Goal: Task Accomplishment & Management: Manage account settings

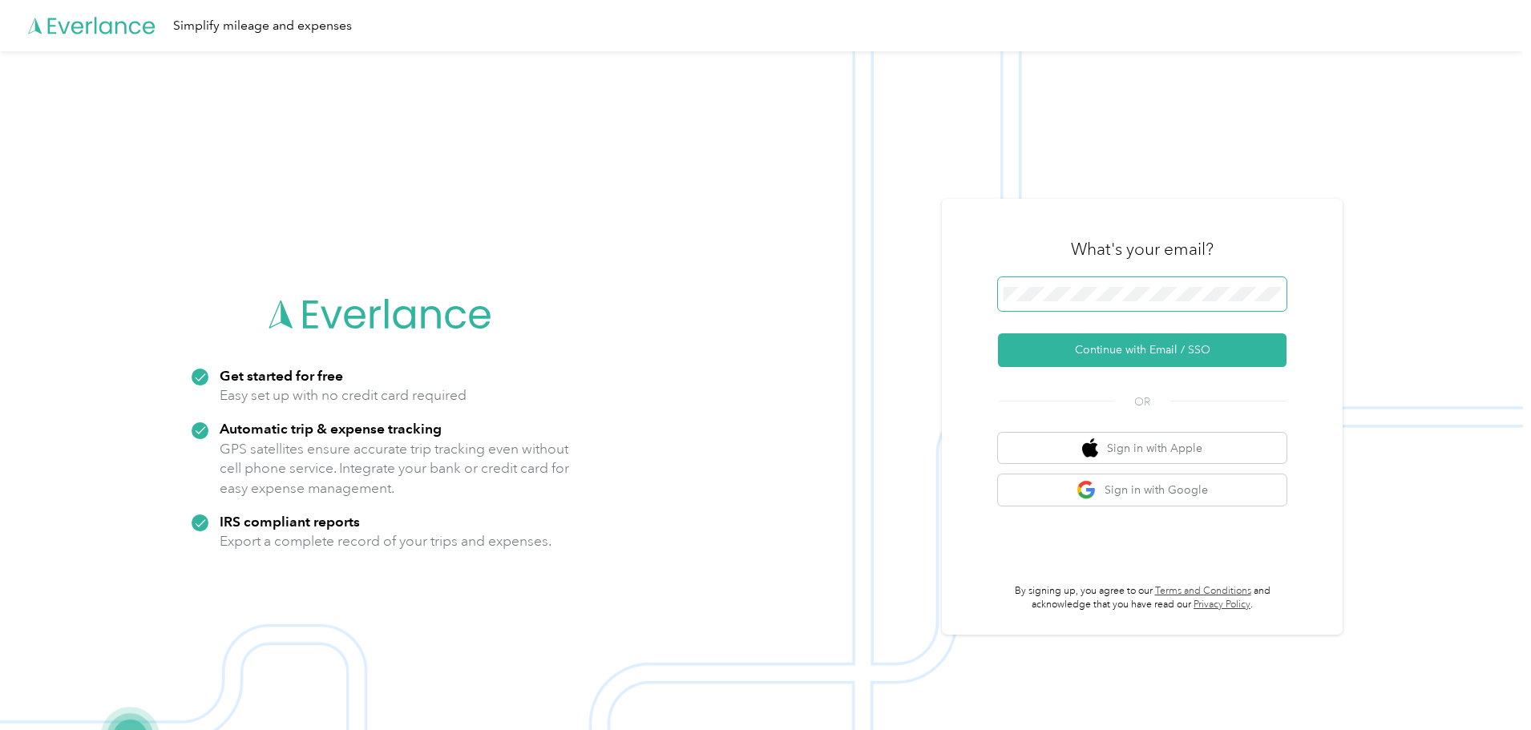
click at [1069, 301] on span at bounding box center [1142, 294] width 289 height 34
click at [1122, 346] on button "Continue with Email / SSO" at bounding box center [1142, 351] width 289 height 34
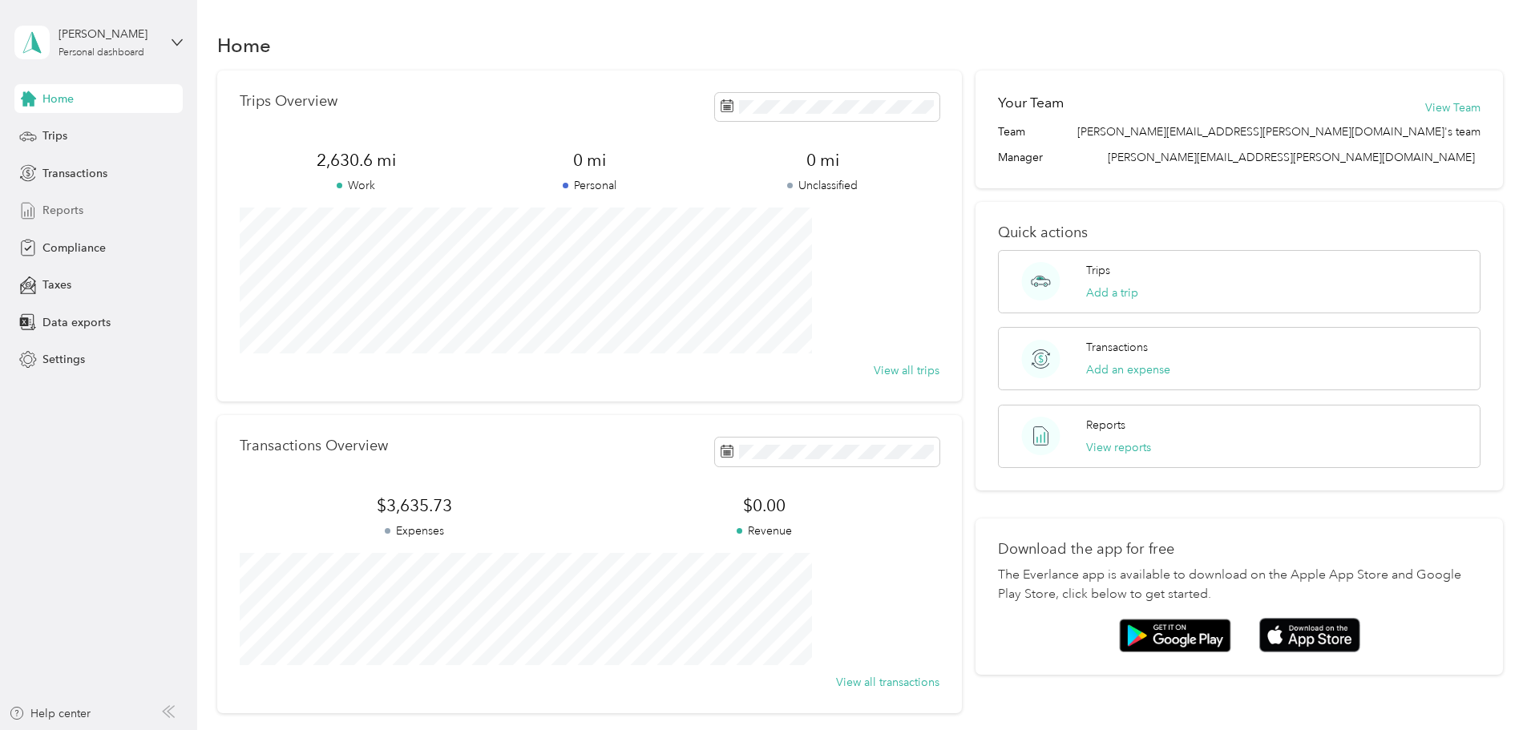
click at [71, 210] on span "Reports" at bounding box center [62, 210] width 41 height 17
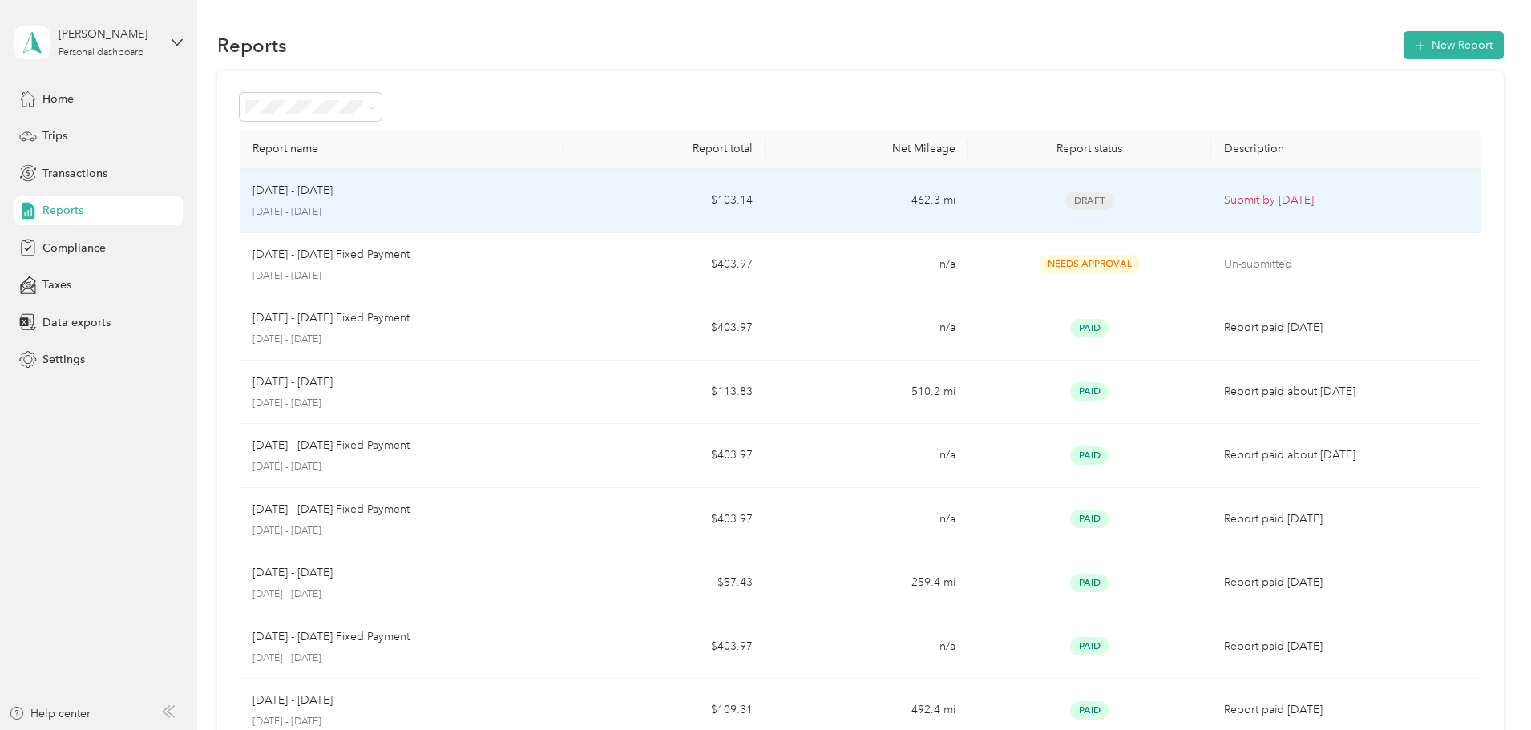
click at [1131, 208] on div "Draft" at bounding box center [1089, 201] width 217 height 18
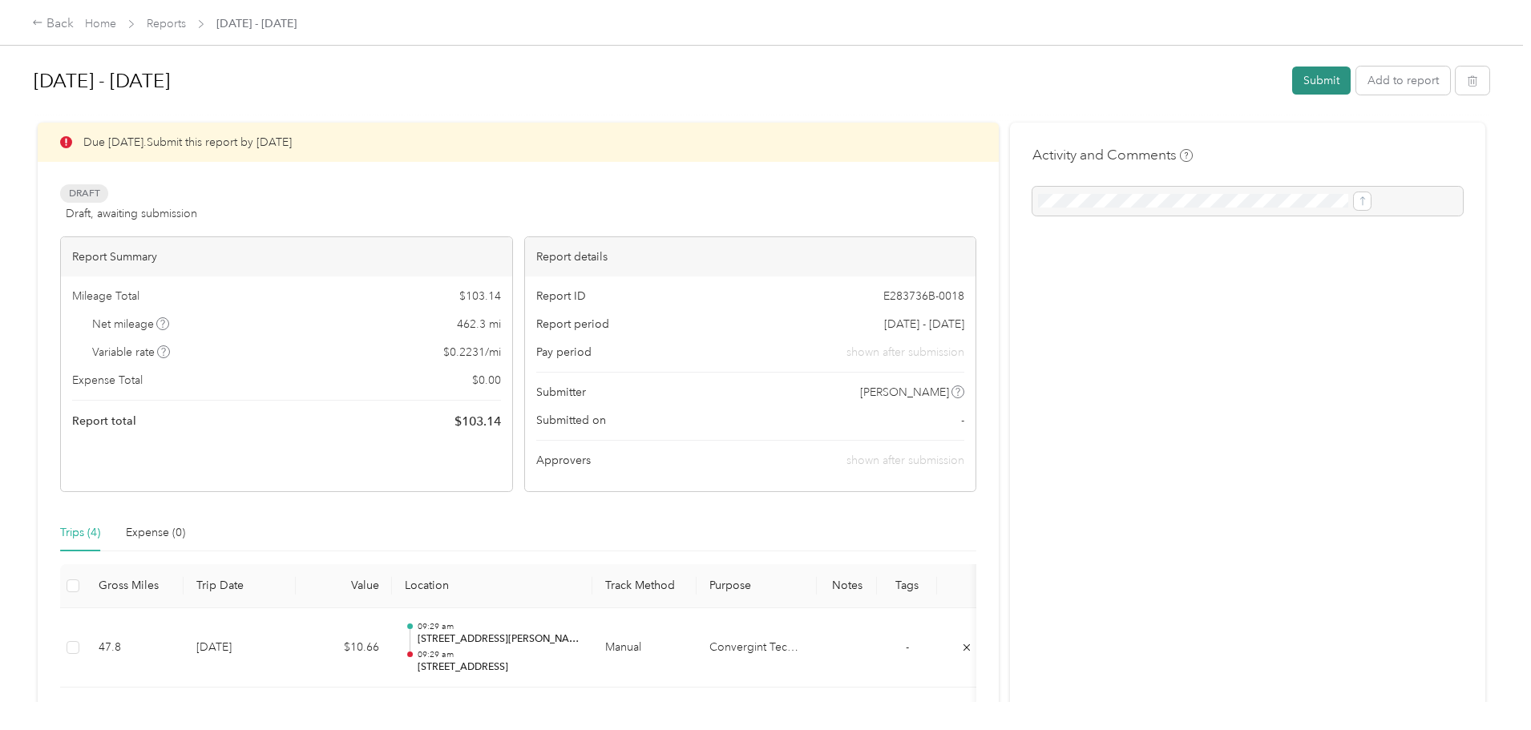
click at [1293, 74] on button "Submit" at bounding box center [1322, 81] width 59 height 28
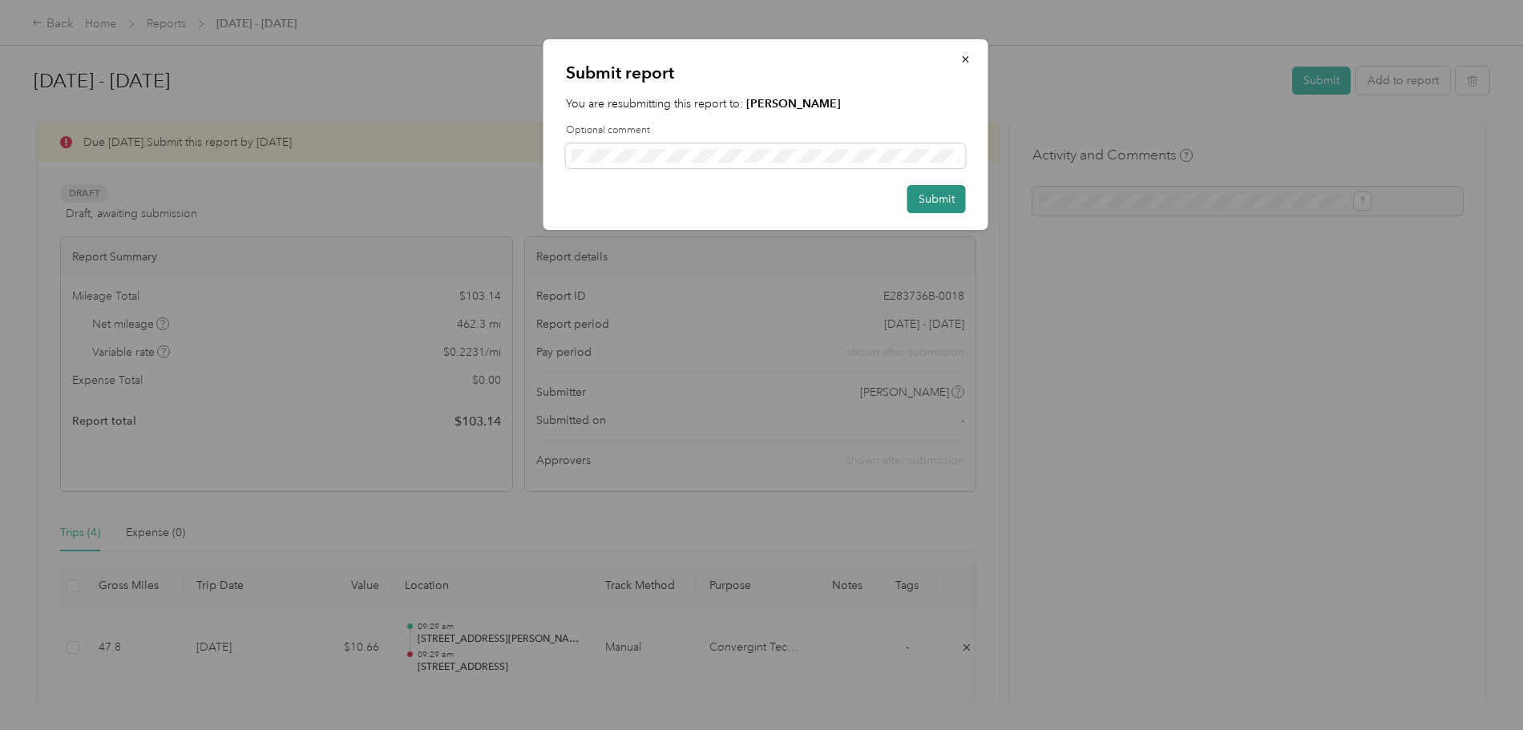
click at [934, 196] on button "Submit" at bounding box center [937, 199] width 59 height 28
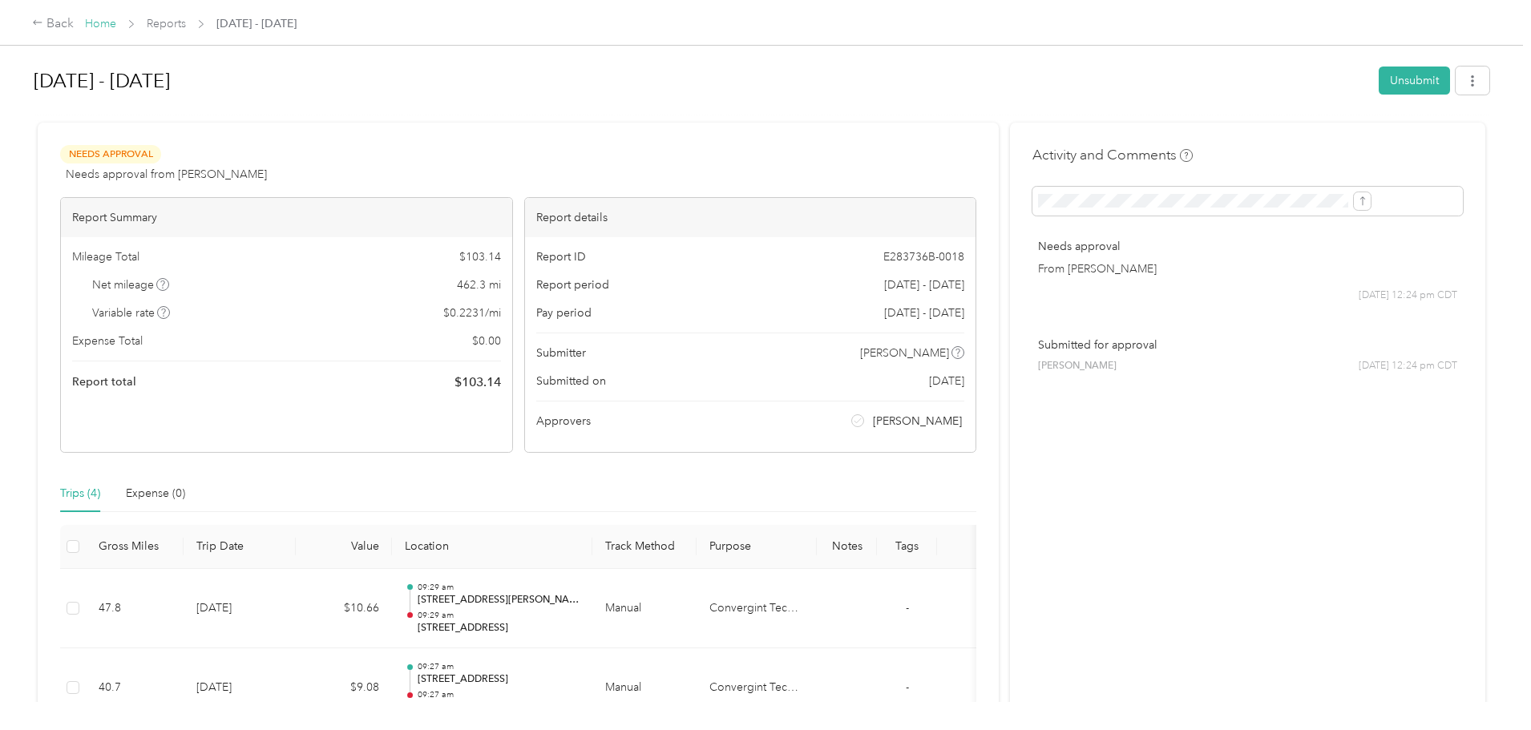
click at [116, 26] on link "Home" at bounding box center [100, 24] width 31 height 14
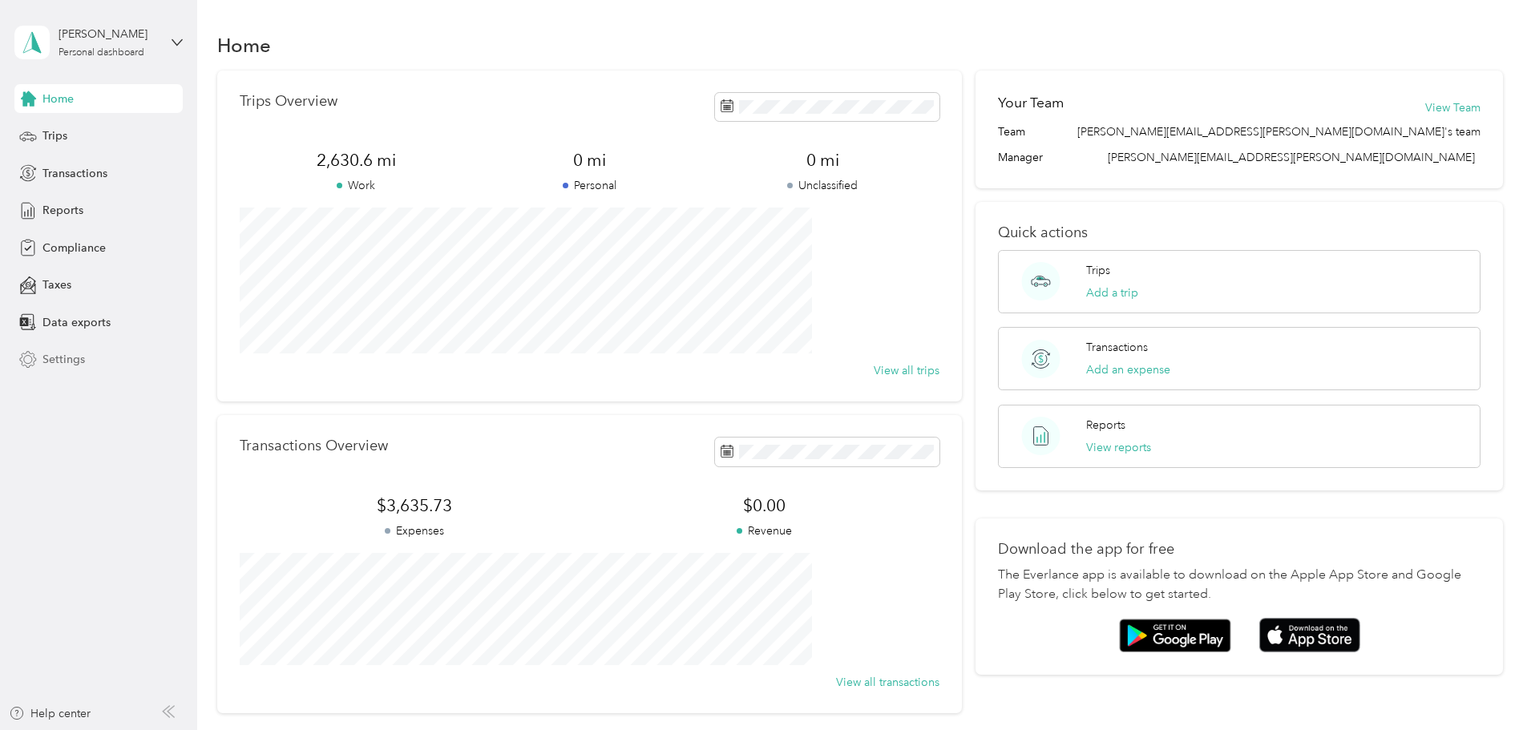
click at [68, 357] on span "Settings" at bounding box center [63, 359] width 42 height 17
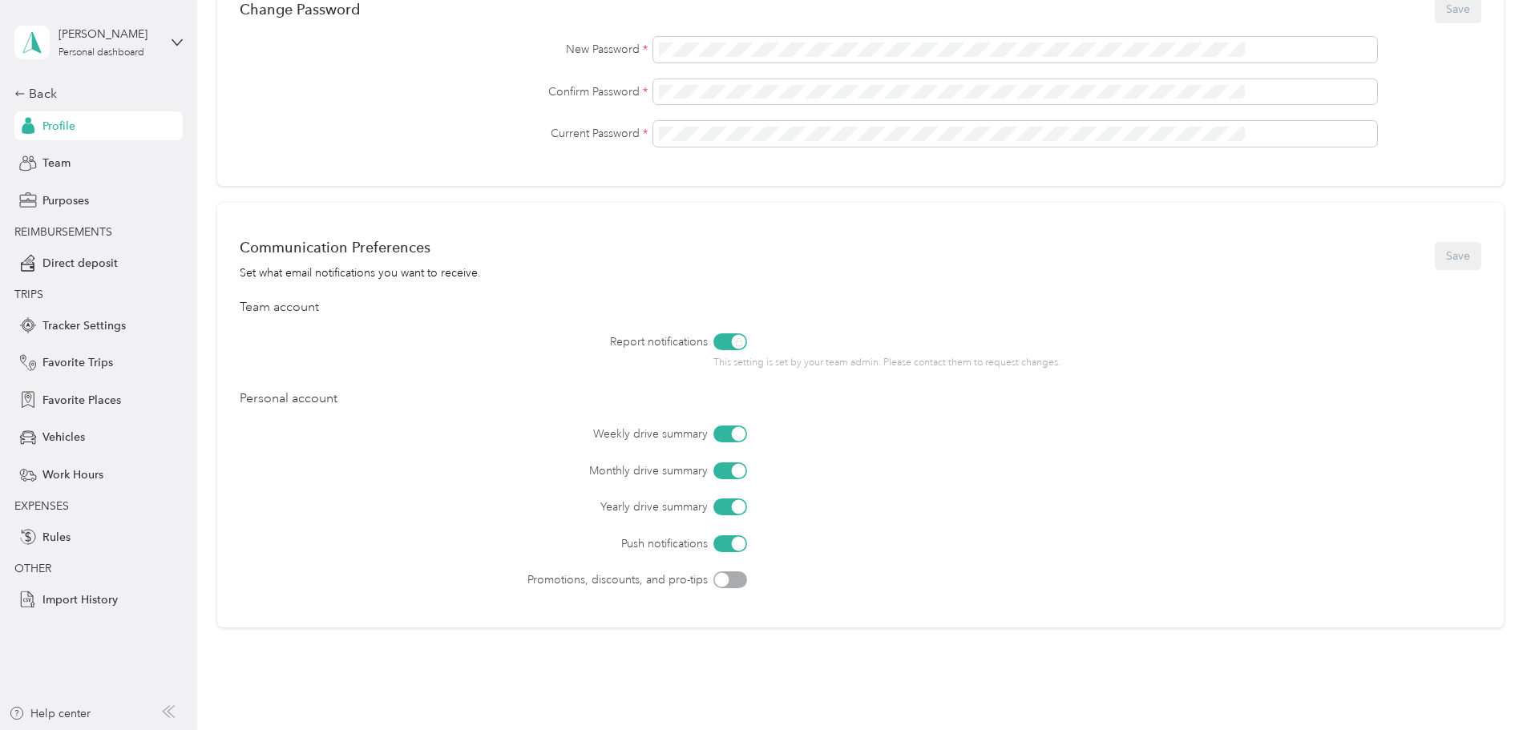
scroll to position [388, 0]
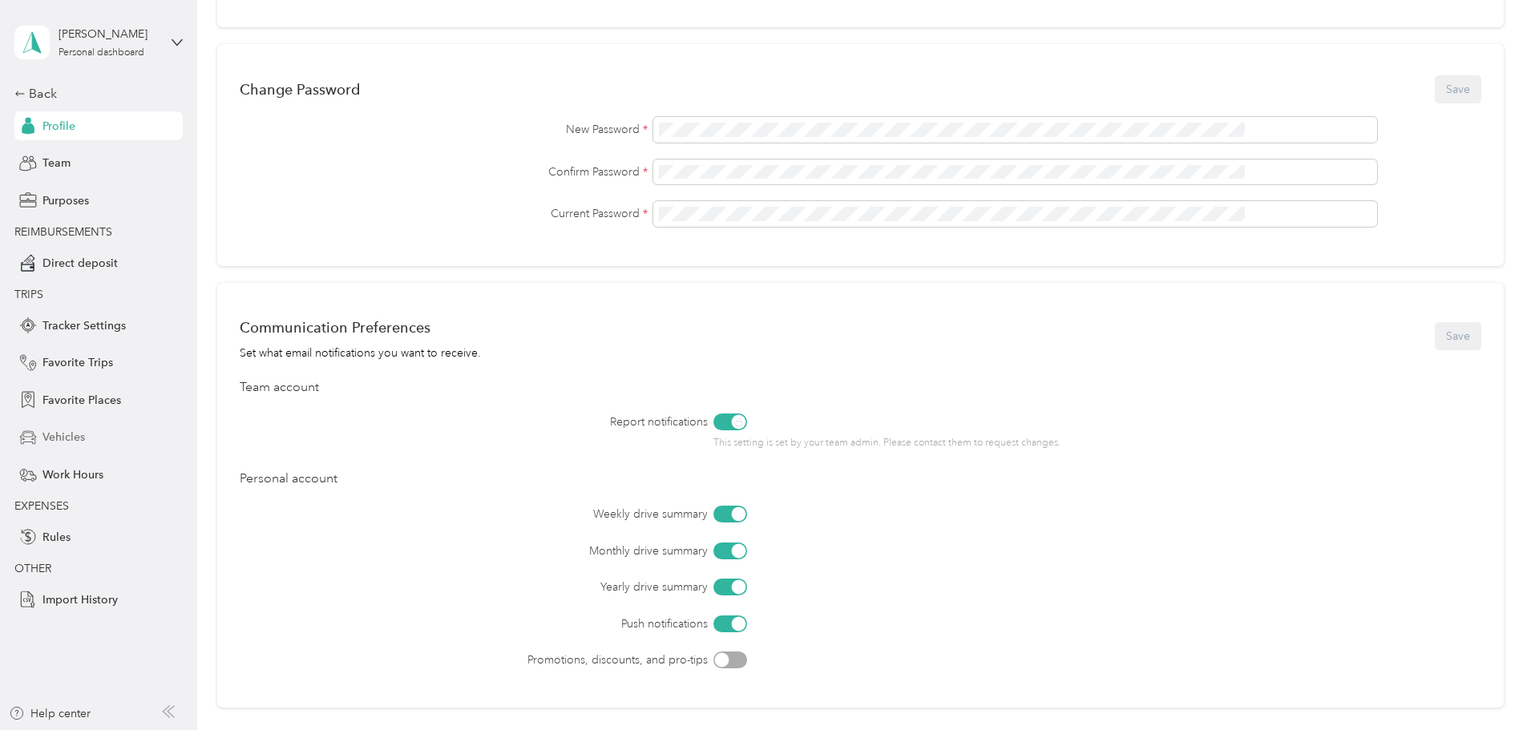
click at [62, 435] on span "Vehicles" at bounding box center [63, 437] width 42 height 17
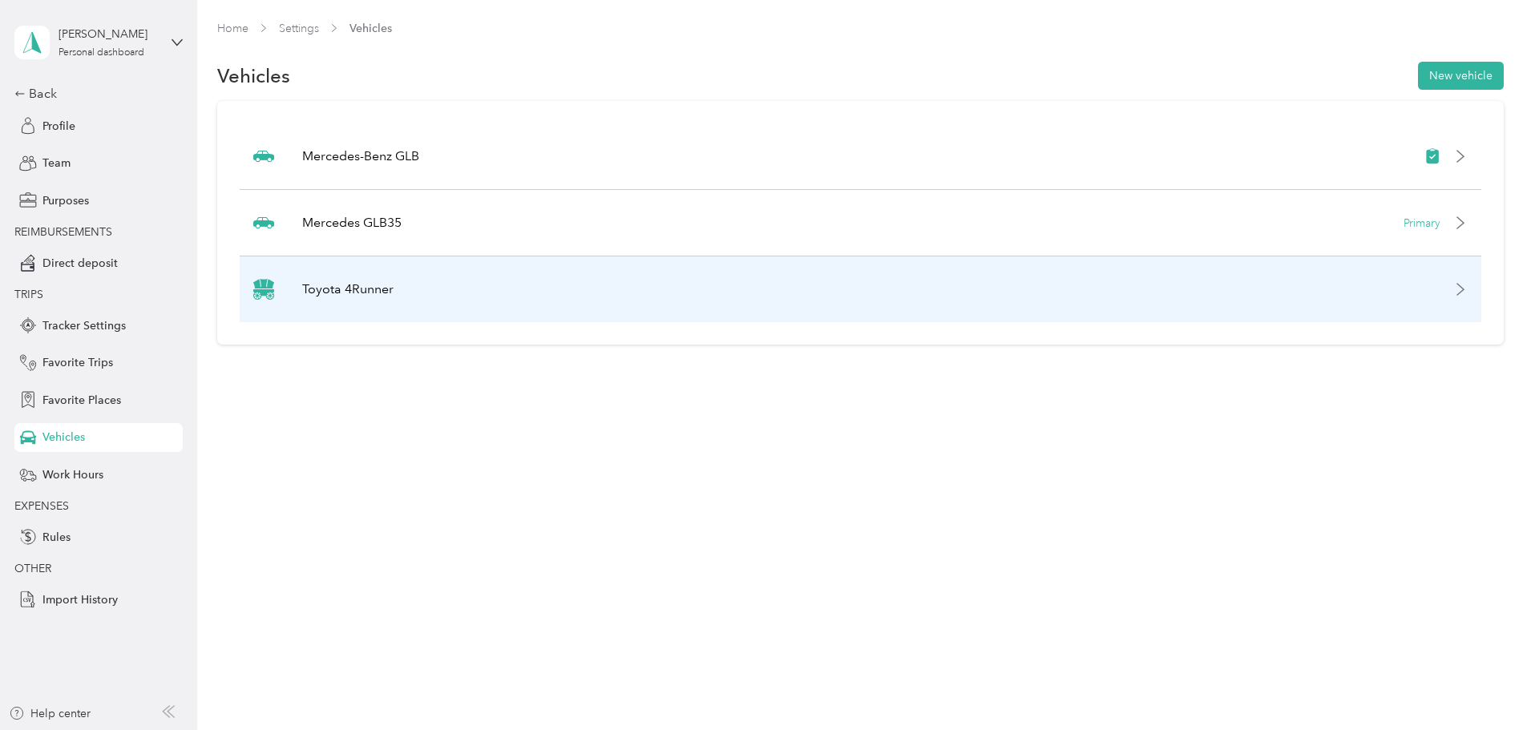
click at [1335, 285] on div "Toyota 4Runner" at bounding box center [861, 290] width 1242 height 66
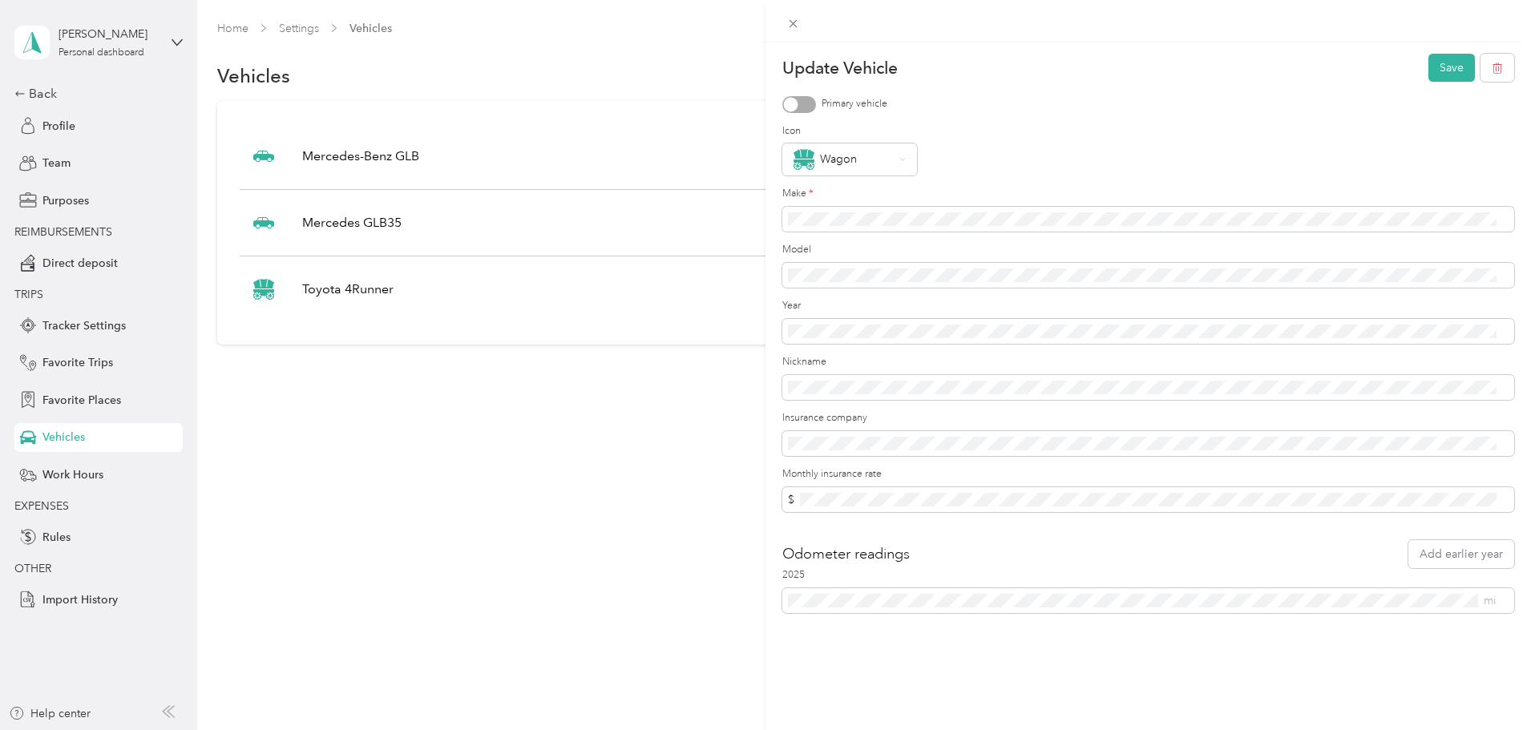
click at [811, 101] on div at bounding box center [800, 104] width 34 height 17
click at [1449, 65] on button "Save" at bounding box center [1452, 68] width 47 height 28
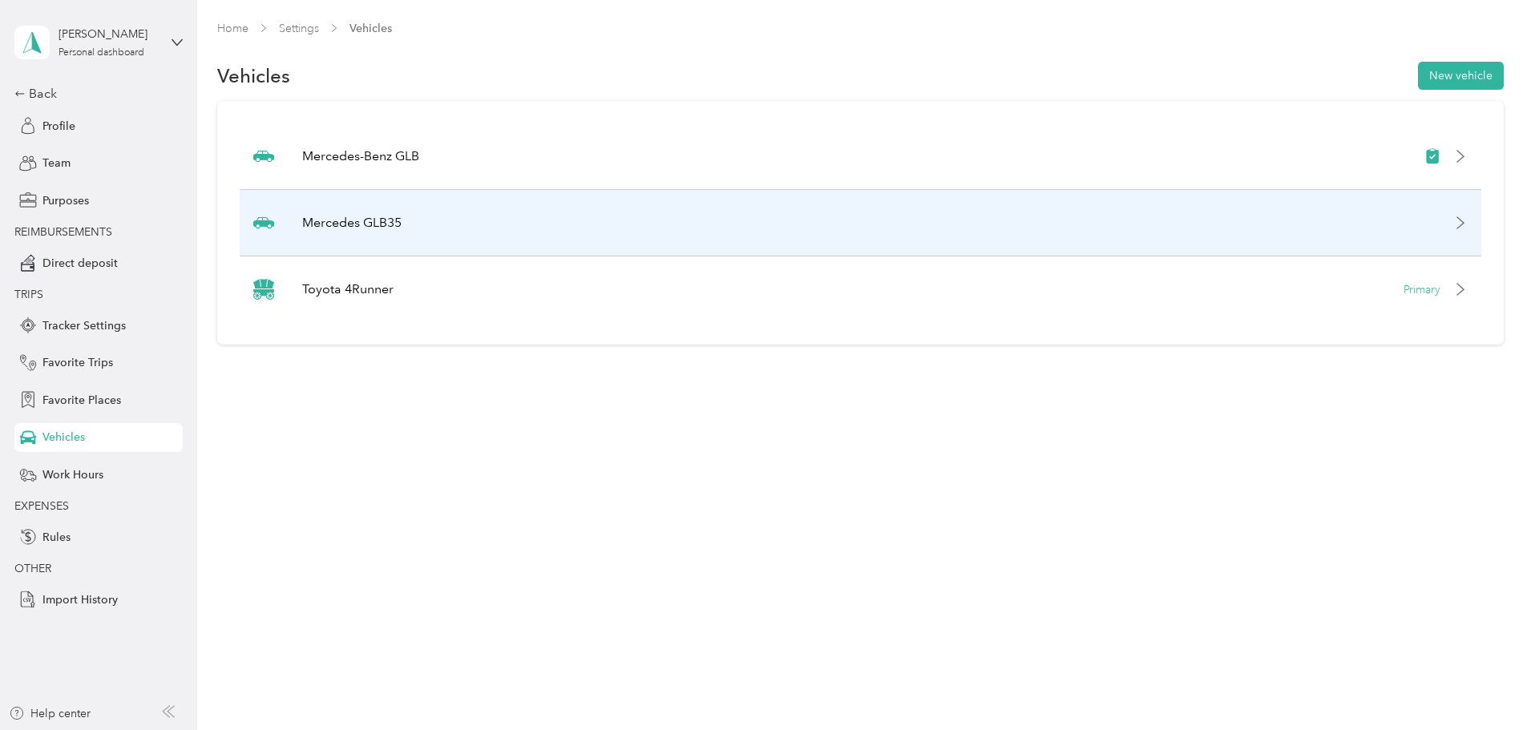
click at [1454, 221] on icon at bounding box center [1460, 222] width 13 height 13
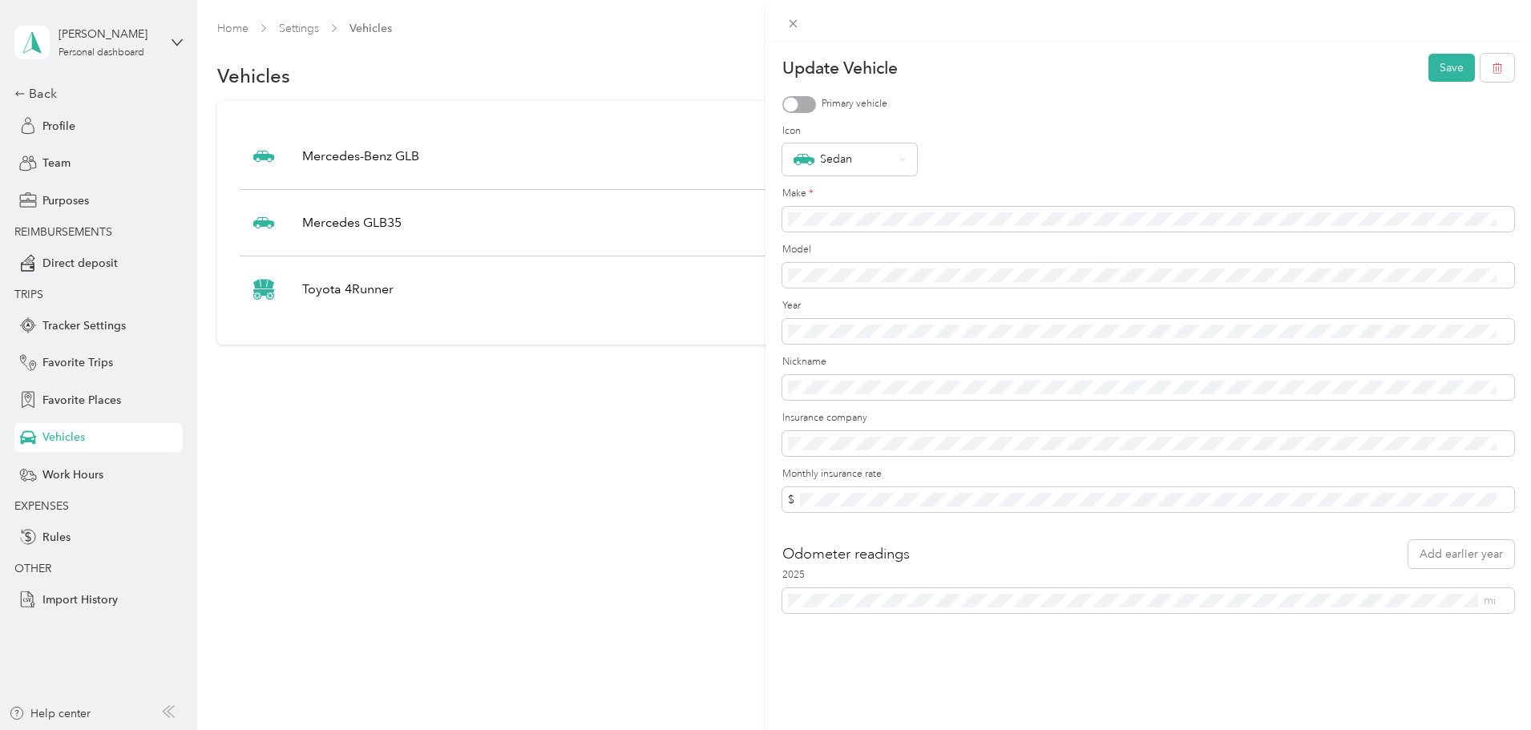
click at [597, 310] on div "Update Vehicle Save Primary vehicle Icon Sedan Make * Model Year Nickname Insur…" at bounding box center [765, 365] width 1531 height 730
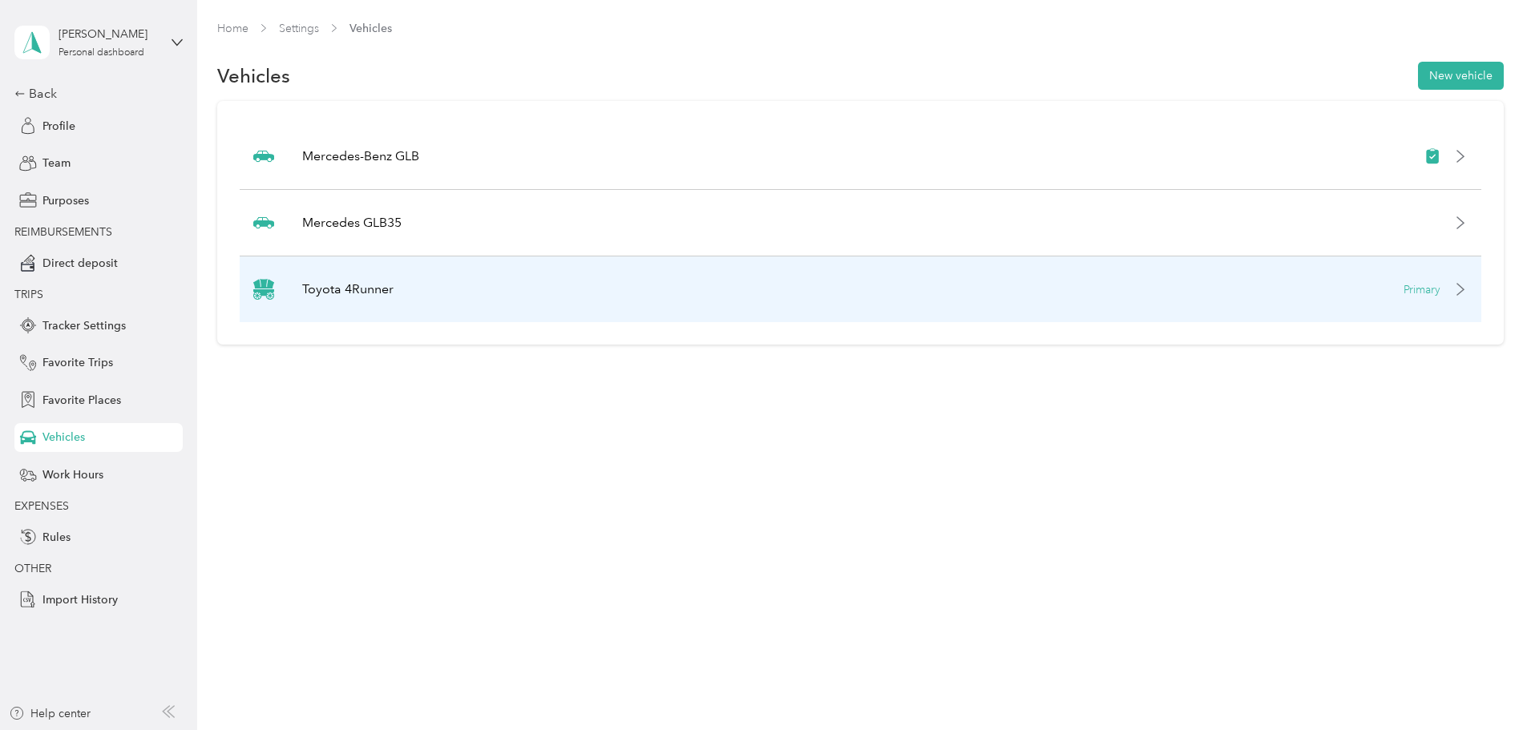
click at [1370, 294] on div "Toyota 4Runner Primary" at bounding box center [861, 290] width 1242 height 66
